Goal: Navigation & Orientation: Find specific page/section

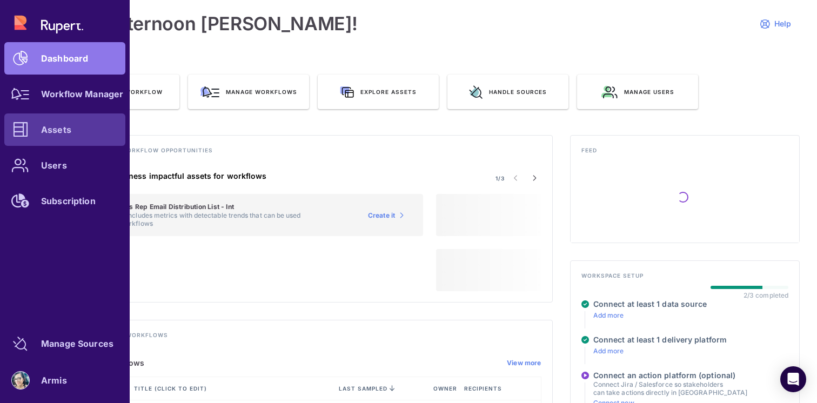
click at [42, 131] on div "Assets" at bounding box center [56, 129] width 30 height 6
